Goal: Information Seeking & Learning: Learn about a topic

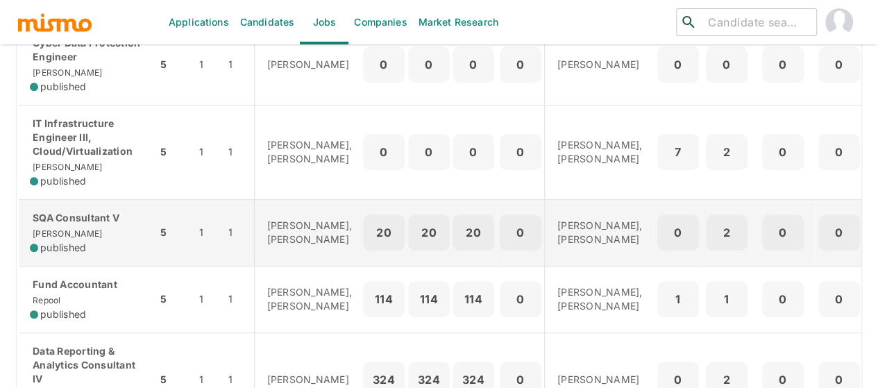
scroll to position [417, 0]
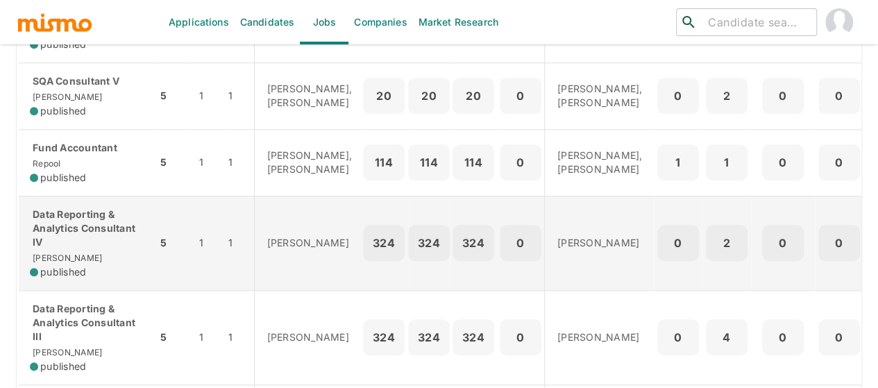
click at [78, 249] on p "Data Reporting & Analytics Consultant IV" at bounding box center [88, 229] width 116 height 42
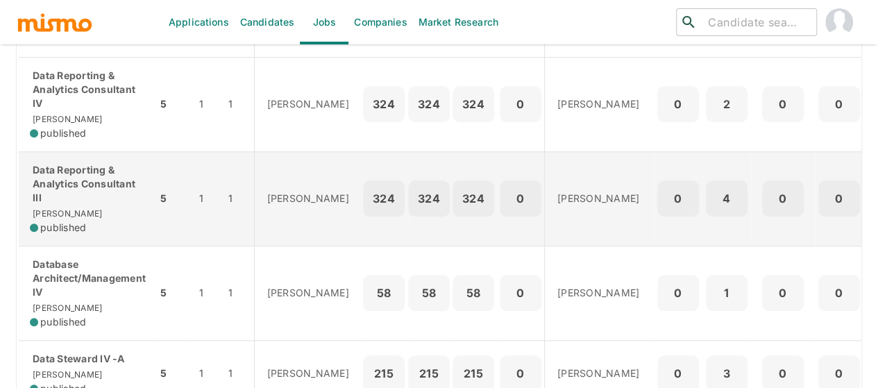
scroll to position [625, 0]
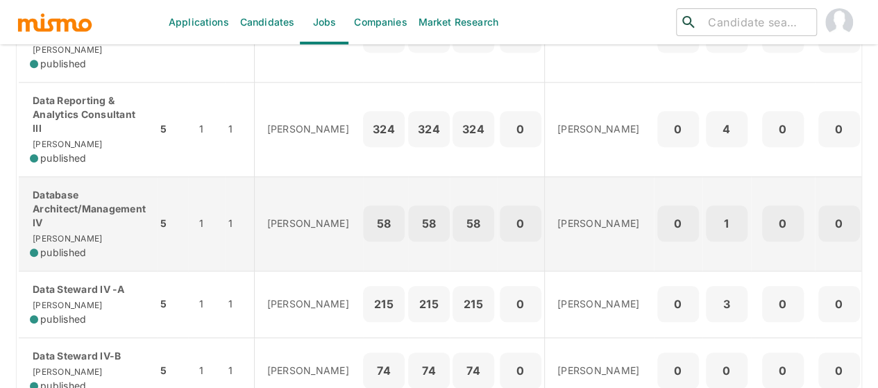
click at [83, 229] on p "Database Architect/Management IV" at bounding box center [88, 209] width 116 height 42
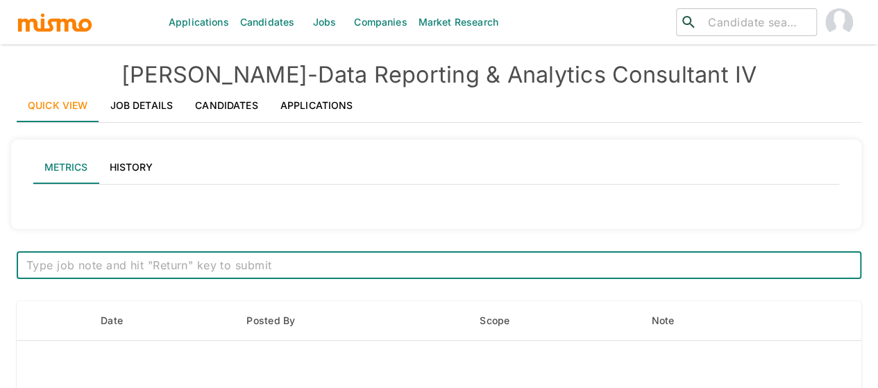
type input "Active statuses"
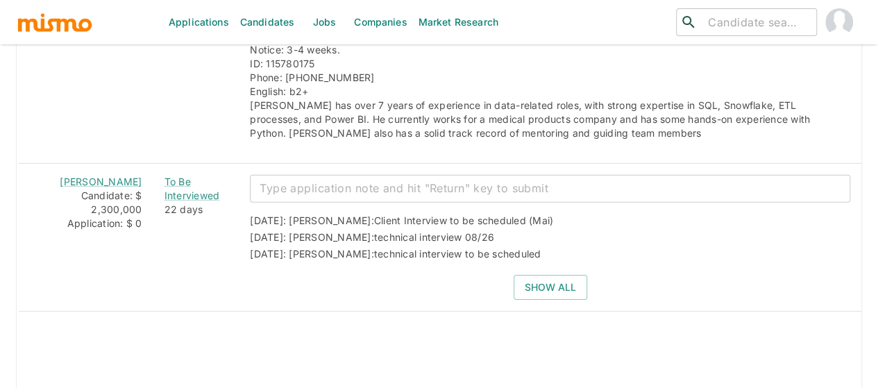
scroll to position [2027, 0]
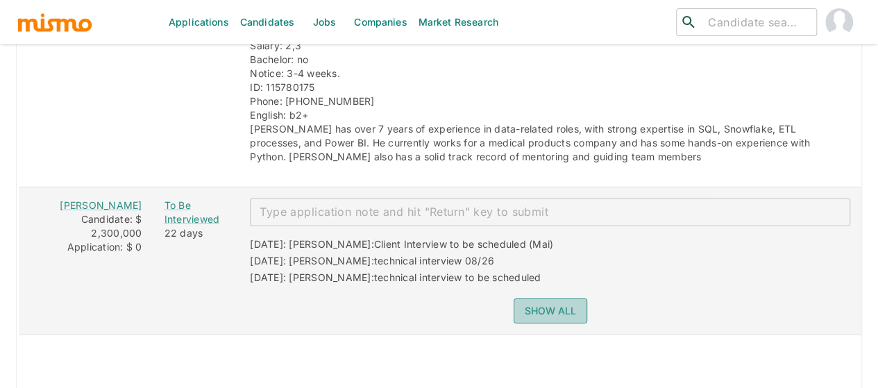
click at [535, 299] on button "Show all" at bounding box center [551, 312] width 74 height 26
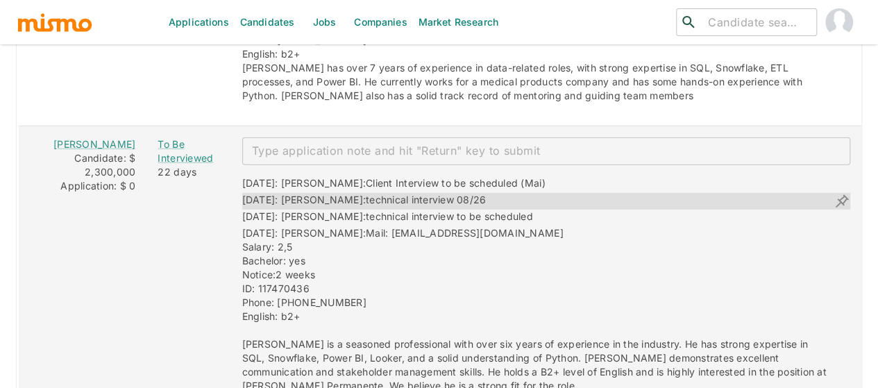
scroll to position [2166, 0]
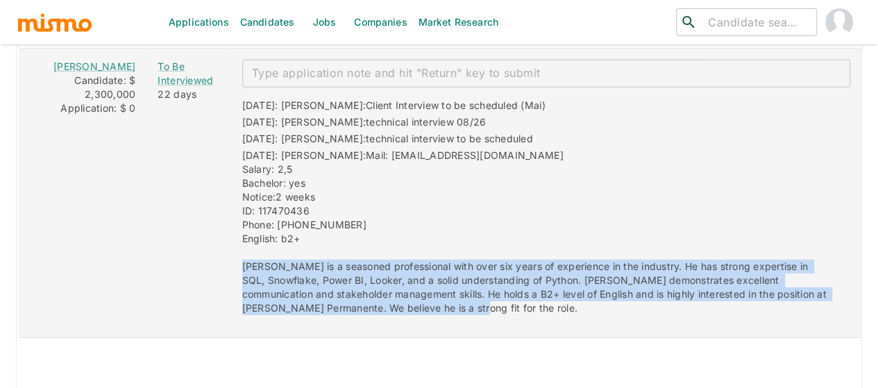
drag, startPoint x: 434, startPoint y: 272, endPoint x: 221, endPoint y: 230, distance: 216.6
click at [231, 230] on div "09/01/2025: Kaiser: Client Interview to be scheduled (Mai) 08/26/2025: Kaiser: …" at bounding box center [540, 201] width 619 height 228
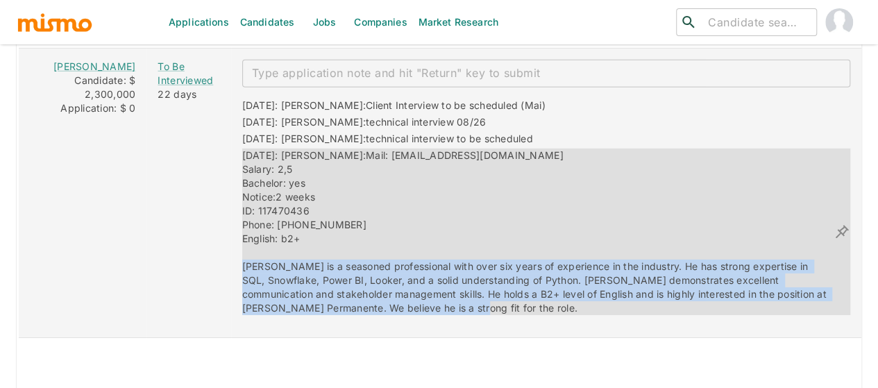
copy span "Manuel is a seasoned professional with over six years of experience in the indu…"
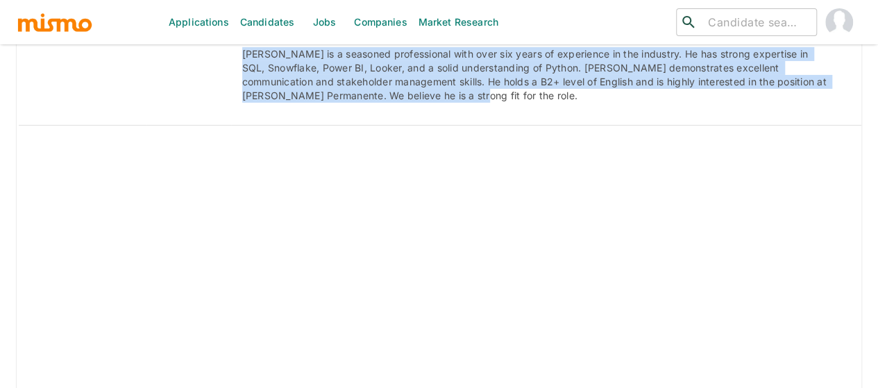
scroll to position [2357, 0]
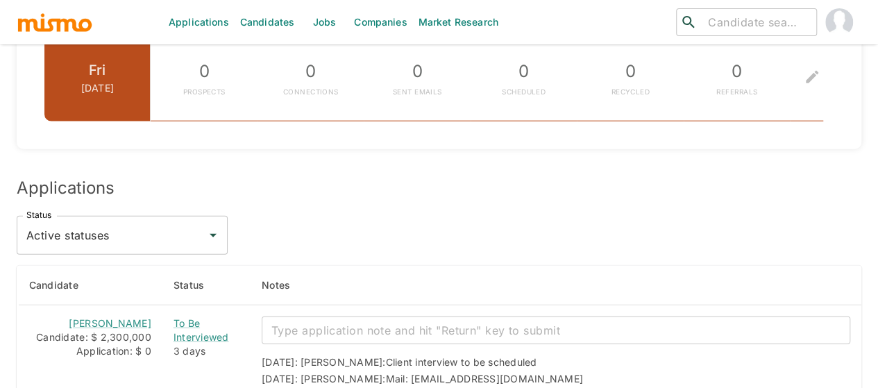
scroll to position [1805, 0]
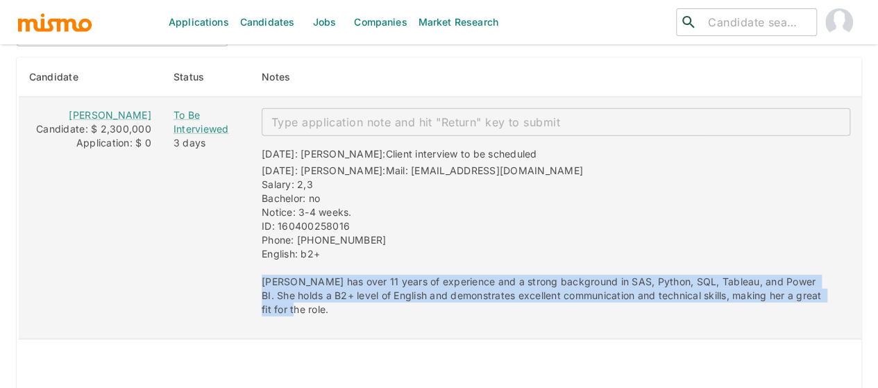
drag, startPoint x: 815, startPoint y: 246, endPoint x: 242, endPoint y: 230, distance: 573.7
click at [251, 230] on div "[DATE]: [PERSON_NAME]: Client interview to be scheduled [DATE]: [PERSON_NAME]: …" at bounding box center [551, 226] width 600 height 180
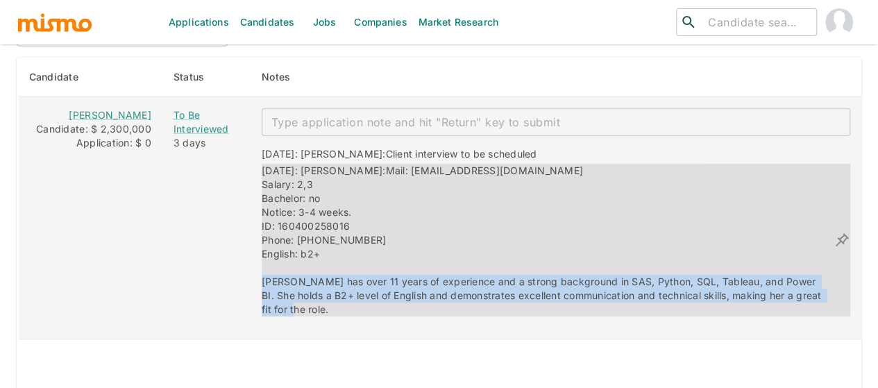
copy span "[PERSON_NAME] has over 11 years of experience and a strong background in SAS, P…"
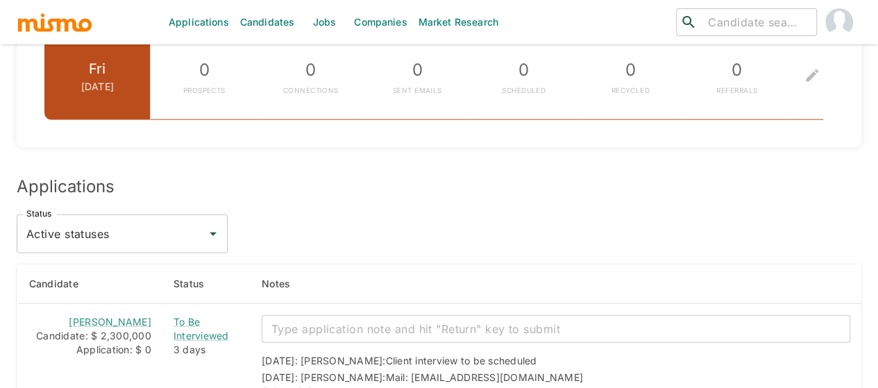
scroll to position [1618, 0]
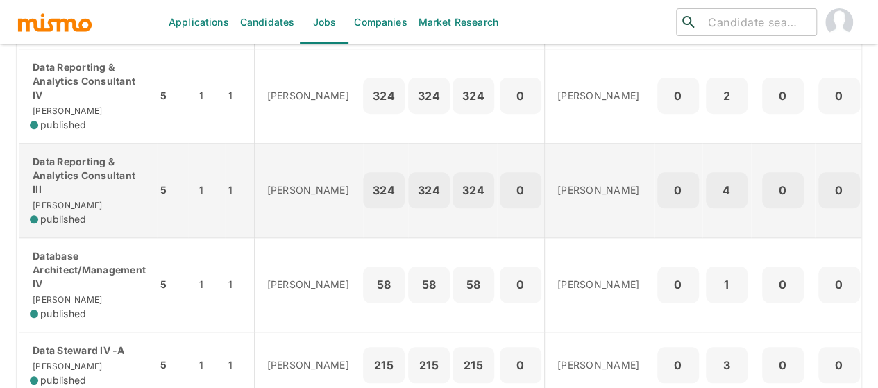
scroll to position [555, 0]
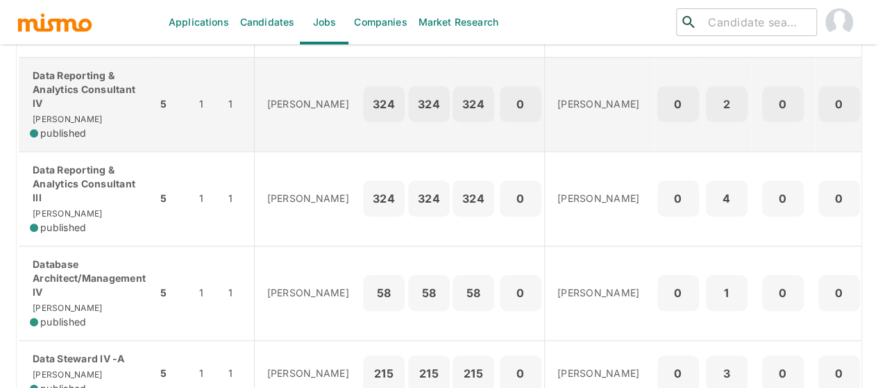
drag, startPoint x: 80, startPoint y: 133, endPoint x: 203, endPoint y: 112, distance: 124.5
click at [80, 132] on div "Data Reporting & Analytics Consultant IV Kaiser published" at bounding box center [88, 105] width 116 height 72
click at [87, 110] on p "Data Reporting & Analytics Consultant IV" at bounding box center [88, 90] width 116 height 42
